Goal: Transaction & Acquisition: Subscribe to service/newsletter

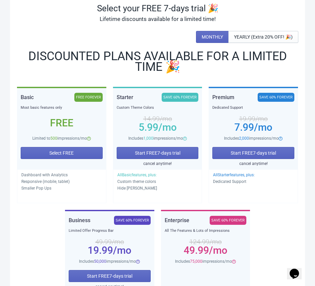
scroll to position [52, 0]
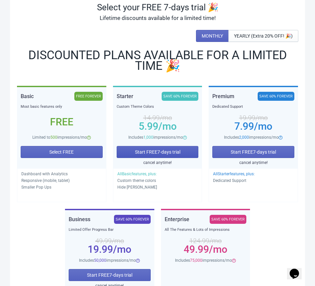
click at [139, 150] on span "Start FREE 7 -days trial" at bounding box center [157, 151] width 45 height 5
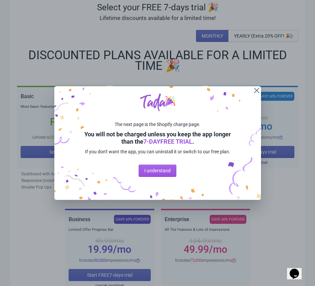
click at [155, 173] on span "I understand" at bounding box center [157, 170] width 26 height 5
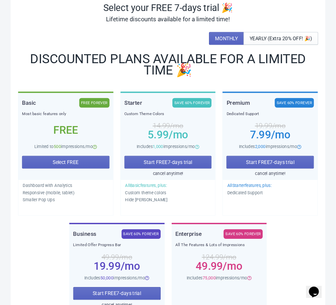
scroll to position [52, 0]
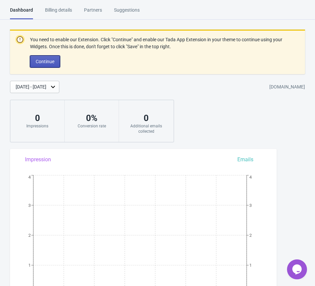
click at [47, 65] on button "Continue" at bounding box center [45, 62] width 30 height 12
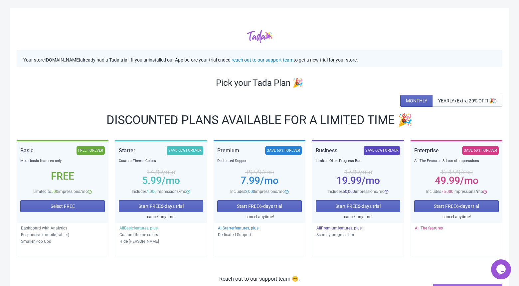
scroll to position [35, 0]
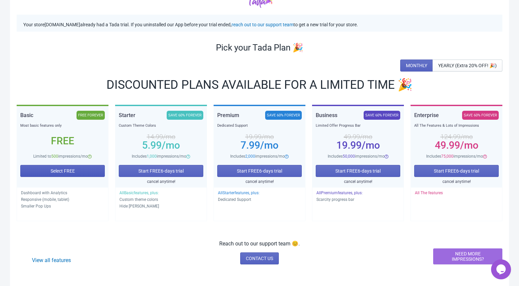
click at [88, 170] on button "Select FREE" at bounding box center [62, 171] width 85 height 12
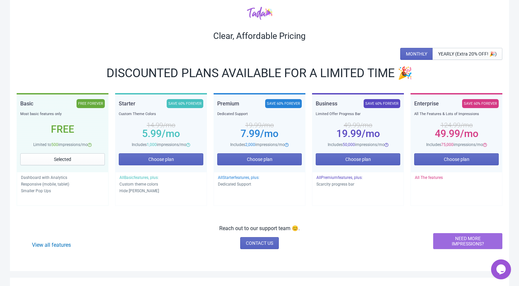
scroll to position [0, 0]
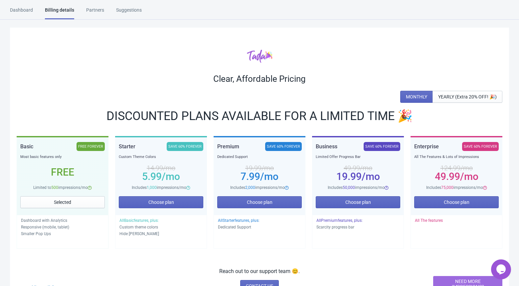
click at [29, 8] on div "Dashboard" at bounding box center [21, 13] width 23 height 12
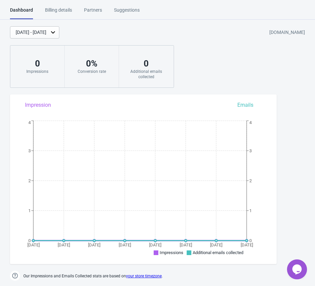
click at [249, 65] on div "[DATE] - [DATE] [DOMAIN_NAME] 0 Impressions 0 % Conversion rate 0 Additional em…" at bounding box center [157, 57] width 315 height 62
